Goal: Information Seeking & Learning: Learn about a topic

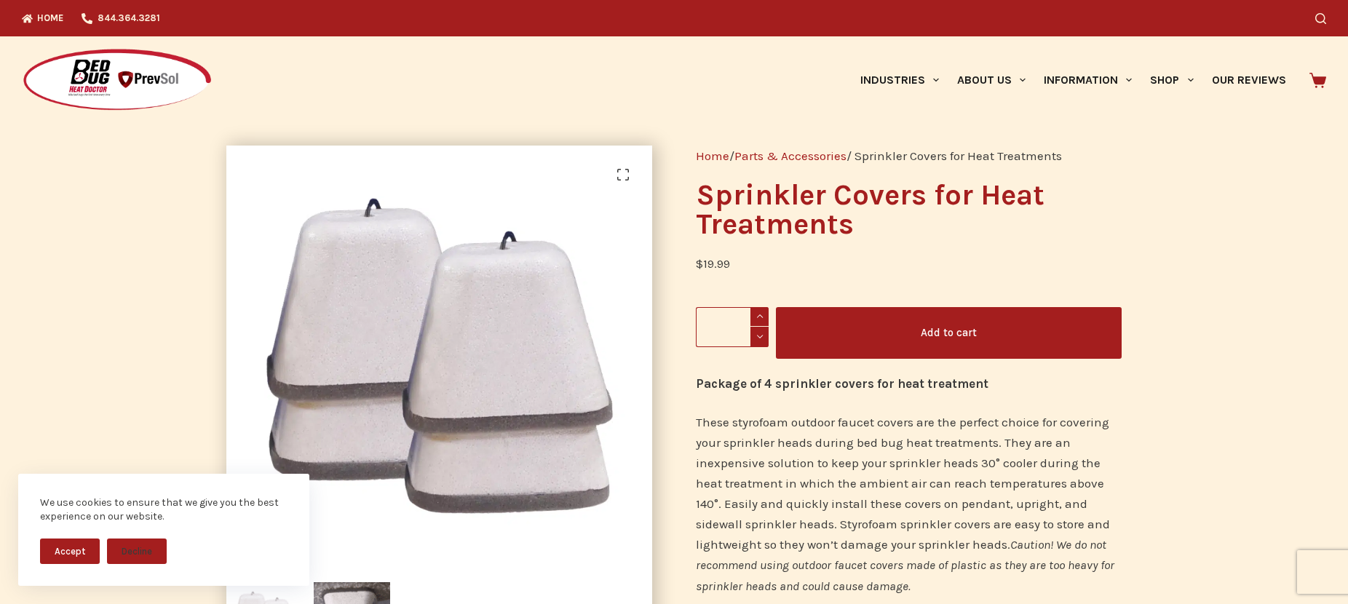
click at [937, 478] on p "These styrofoam outdoor faucet covers are the perfect choice for covering your …" at bounding box center [909, 503] width 426 height 183
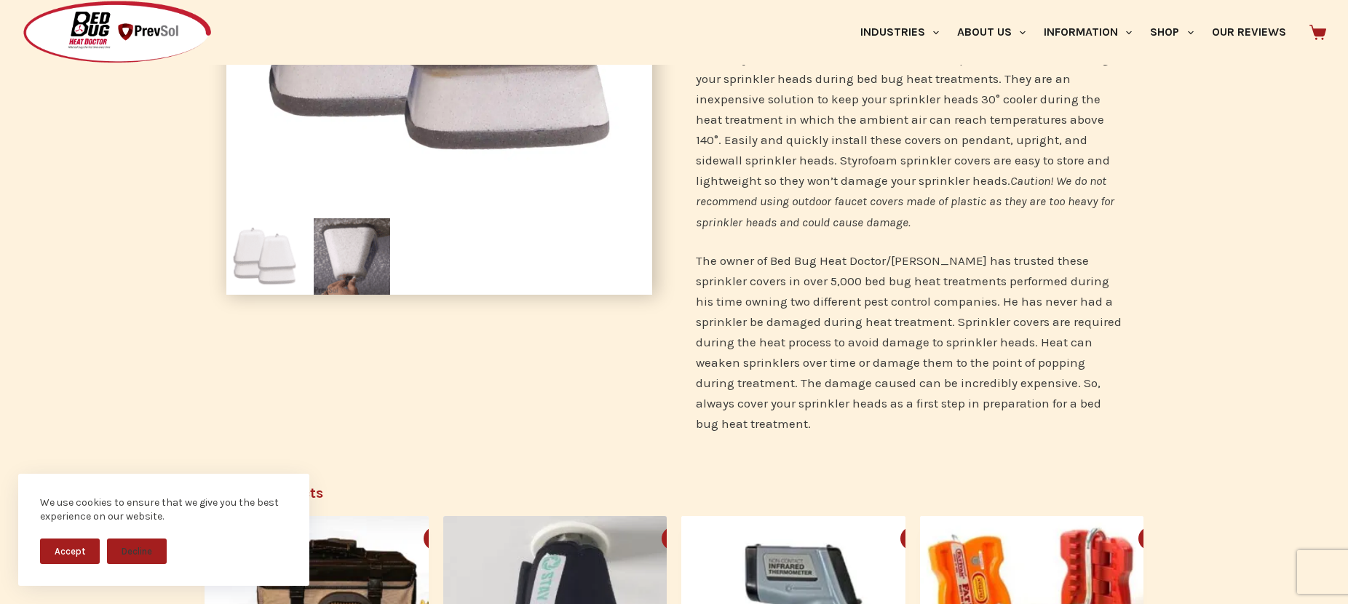
scroll to position [655, 0]
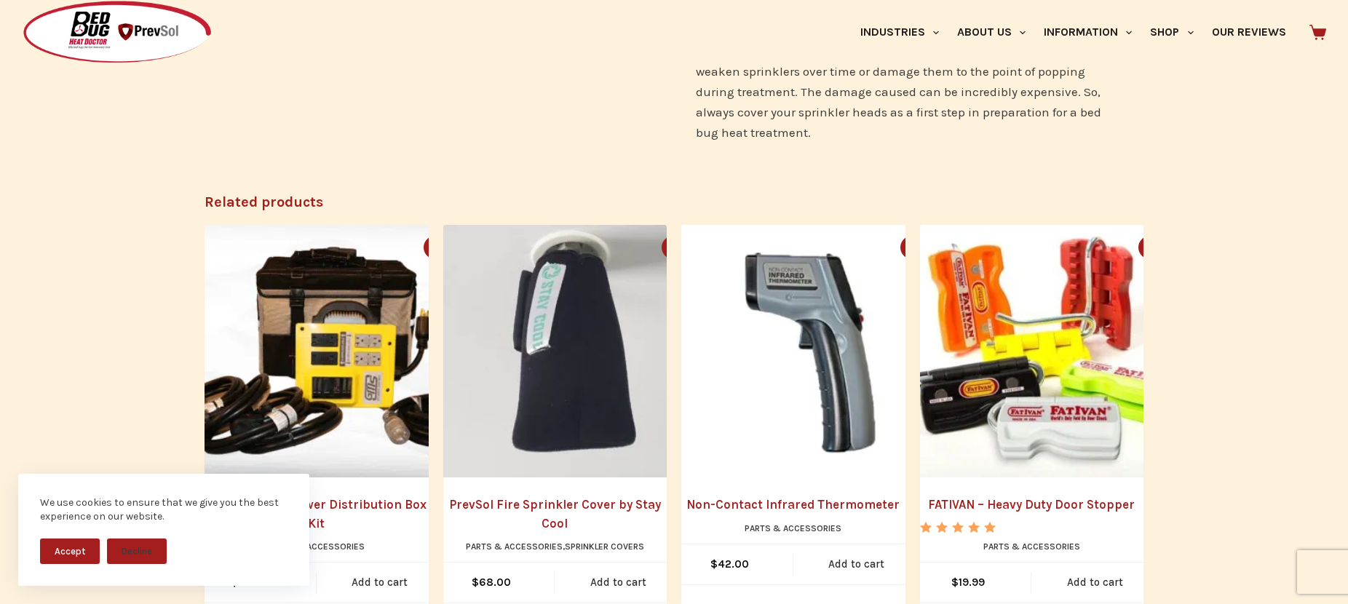
click at [71, 544] on button "Accept" at bounding box center [70, 550] width 60 height 25
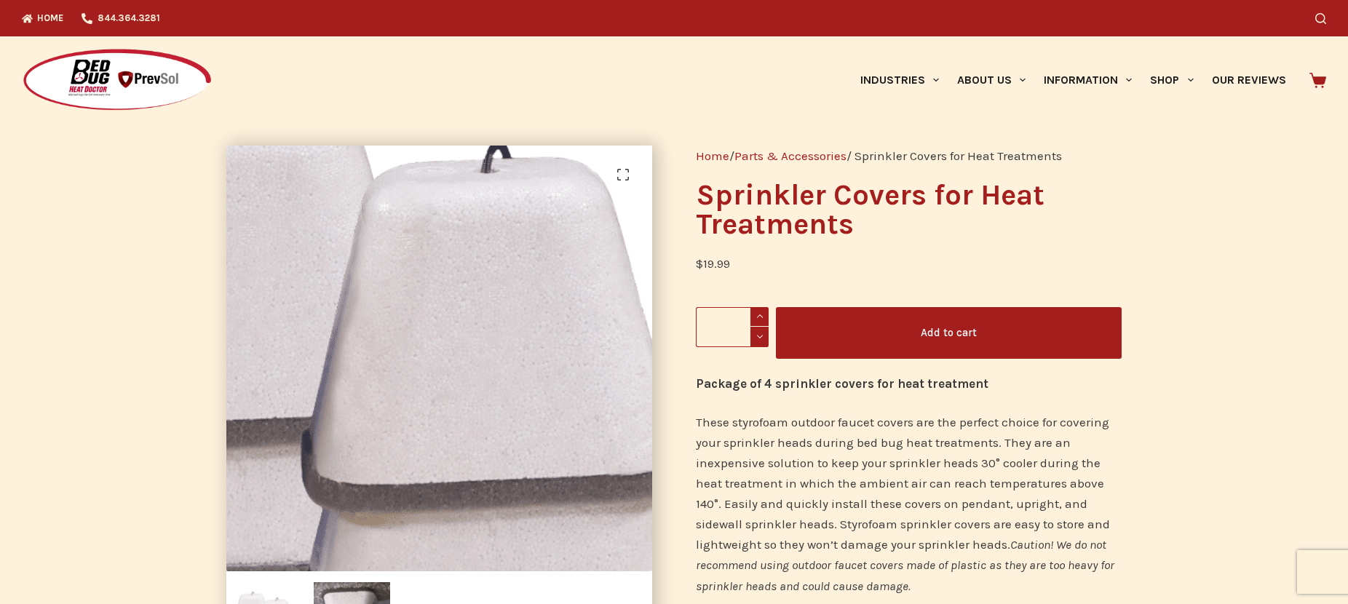
scroll to position [218, 0]
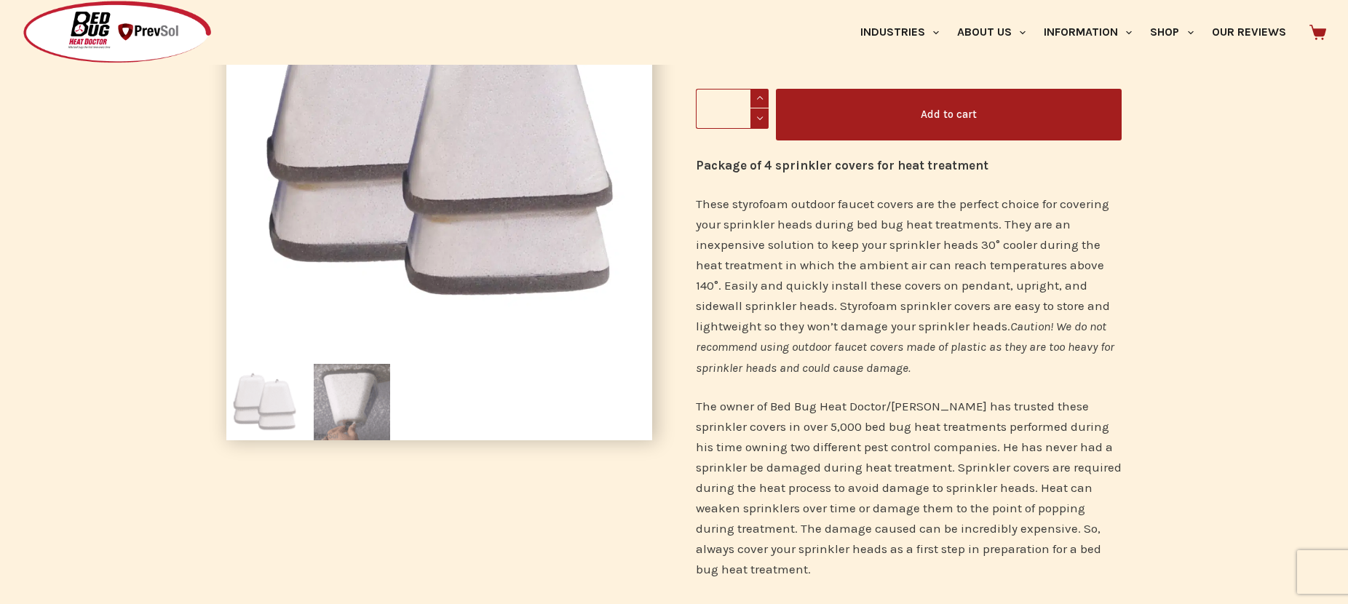
click at [344, 406] on img at bounding box center [352, 402] width 76 height 76
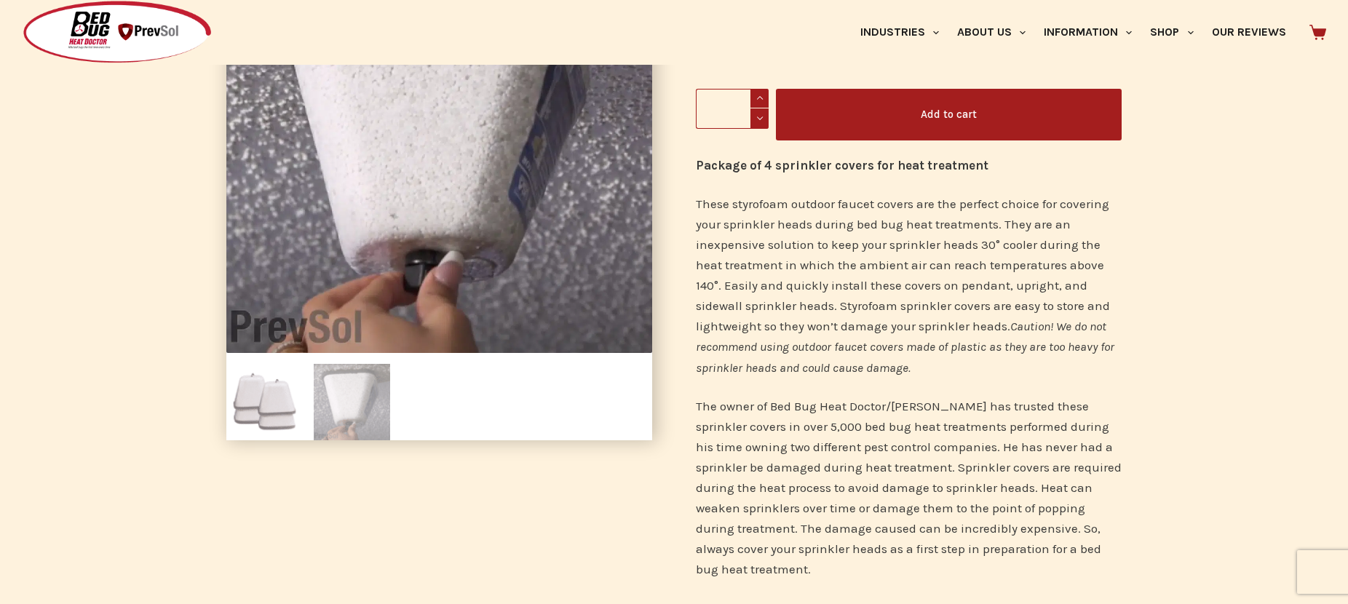
click at [260, 408] on img at bounding box center [264, 402] width 76 height 76
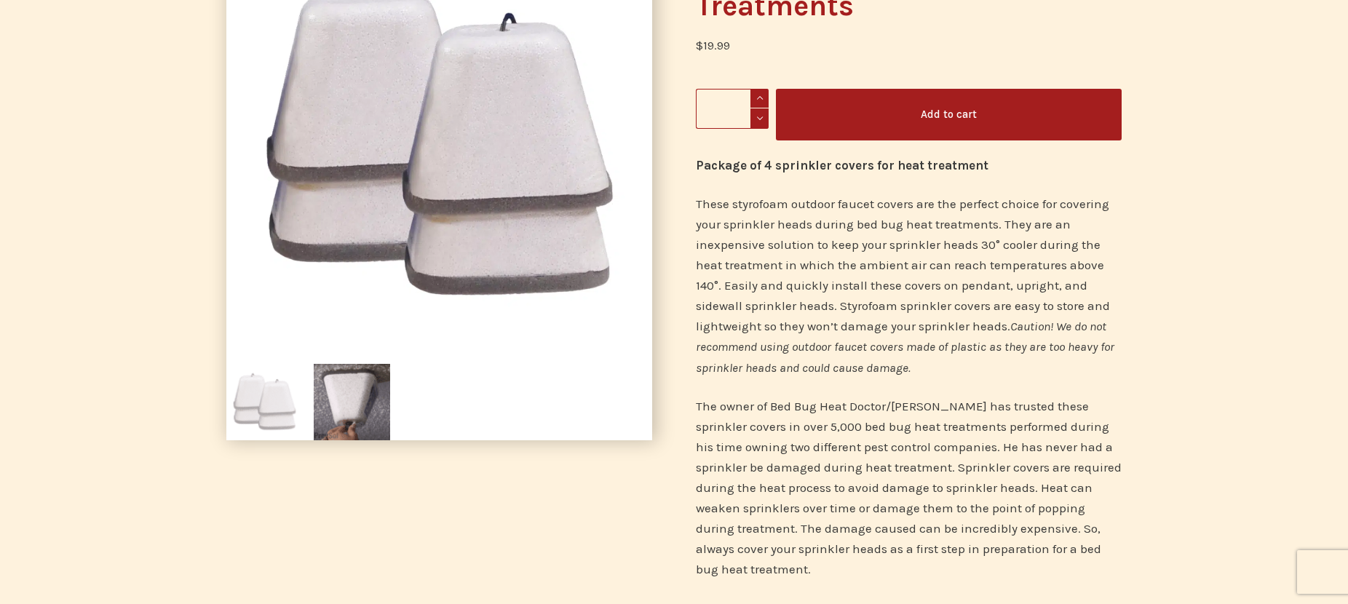
scroll to position [0, 0]
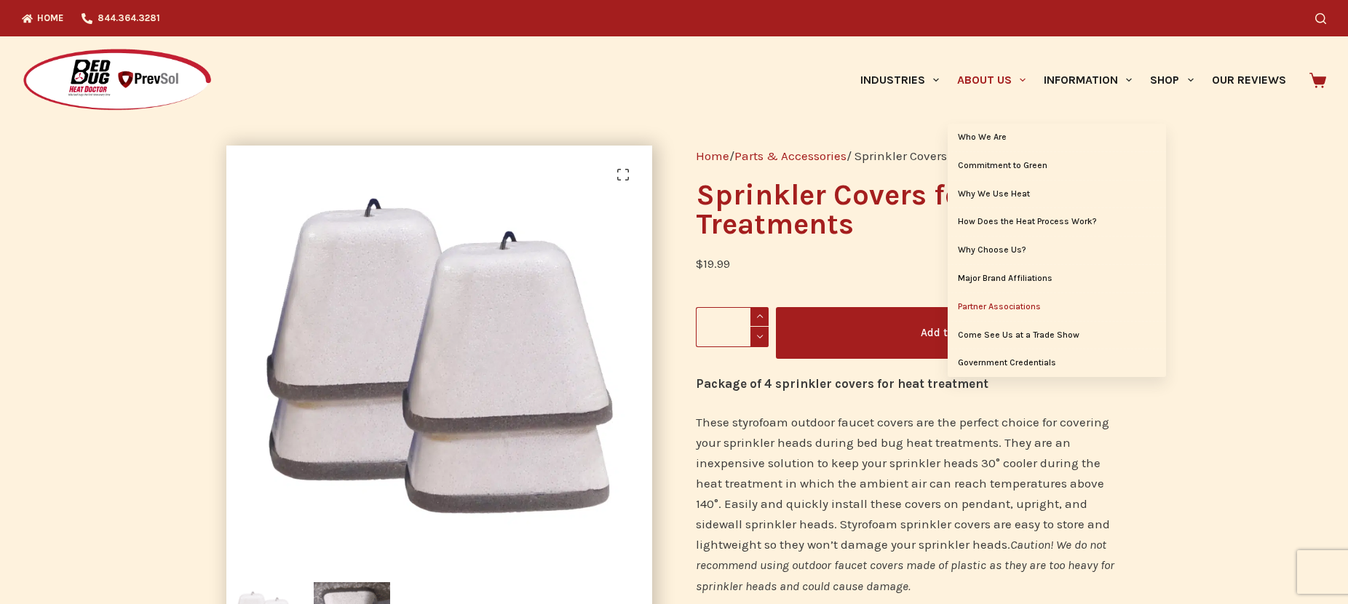
click at [996, 306] on link "Partner Associations" at bounding box center [1056, 307] width 218 height 28
